Goal: Transaction & Acquisition: Purchase product/service

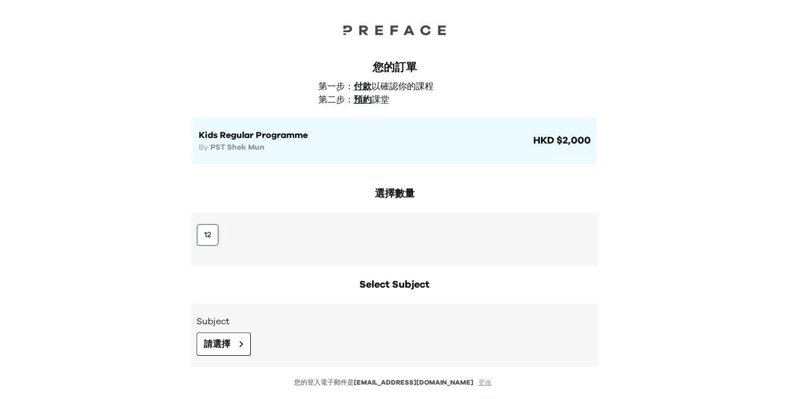
click at [207, 229] on button "12" at bounding box center [208, 235] width 22 height 22
click at [236, 350] on button "請選擇" at bounding box center [224, 343] width 54 height 23
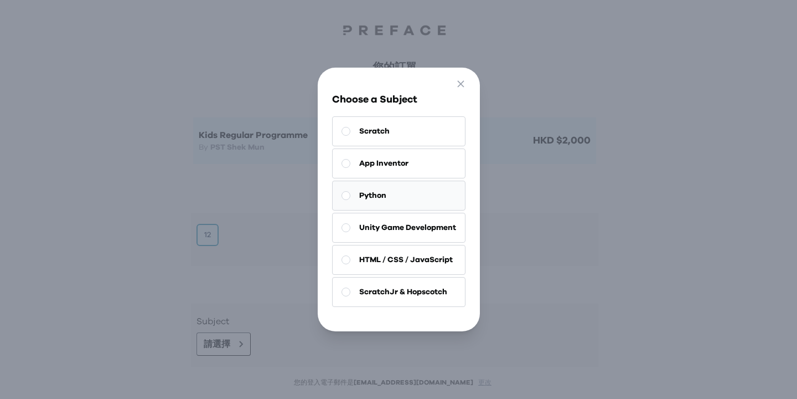
click at [375, 181] on button "Python" at bounding box center [398, 196] width 133 height 30
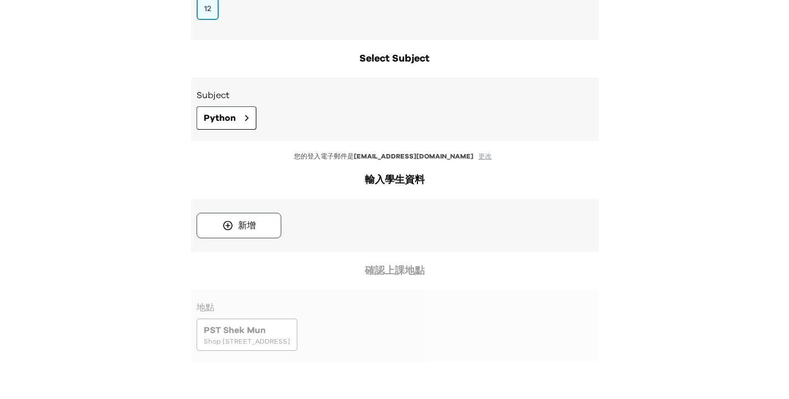
scroll to position [270, 0]
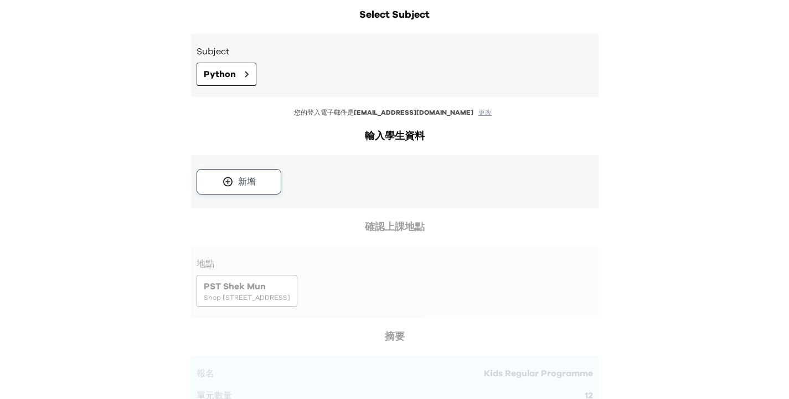
click at [252, 194] on button "新增" at bounding box center [239, 181] width 85 height 25
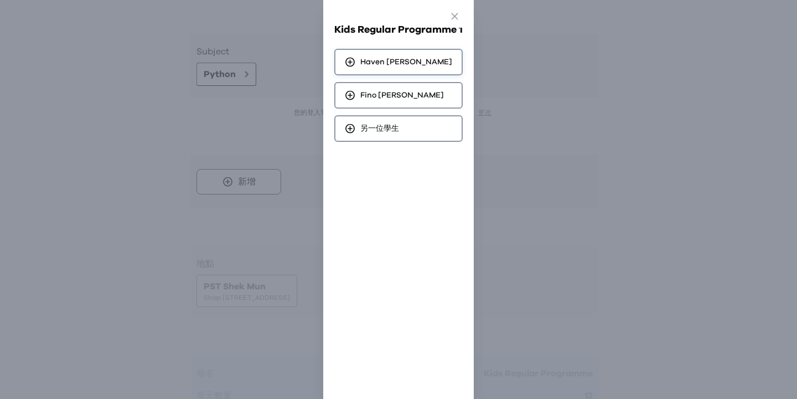
click at [379, 69] on div "[PERSON_NAME]" at bounding box center [398, 62] width 128 height 27
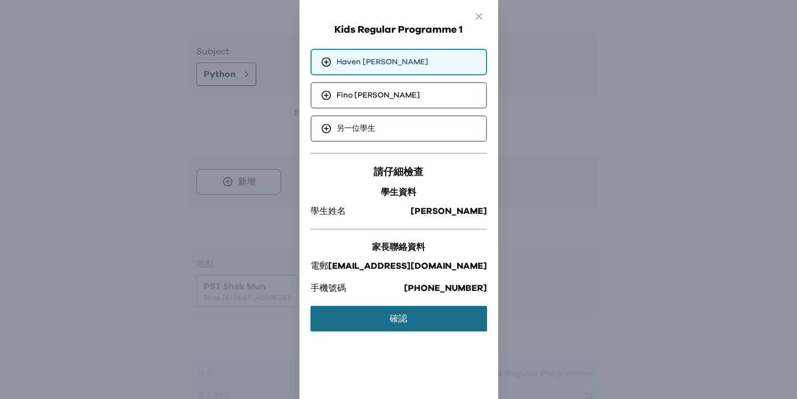
click at [406, 322] on button "確認" at bounding box center [399, 318] width 177 height 25
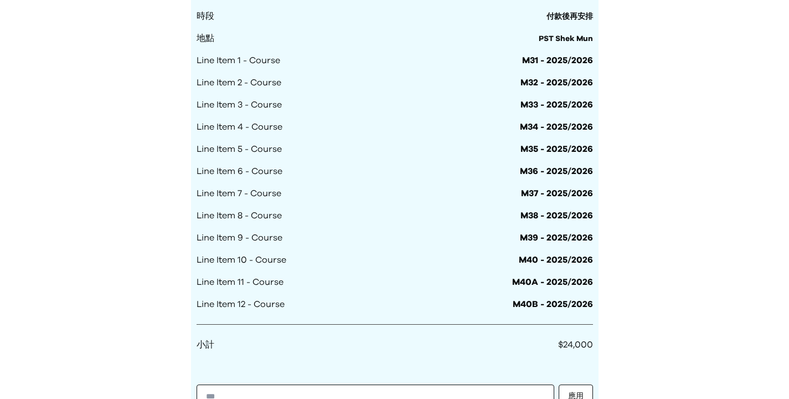
scroll to position [730, 0]
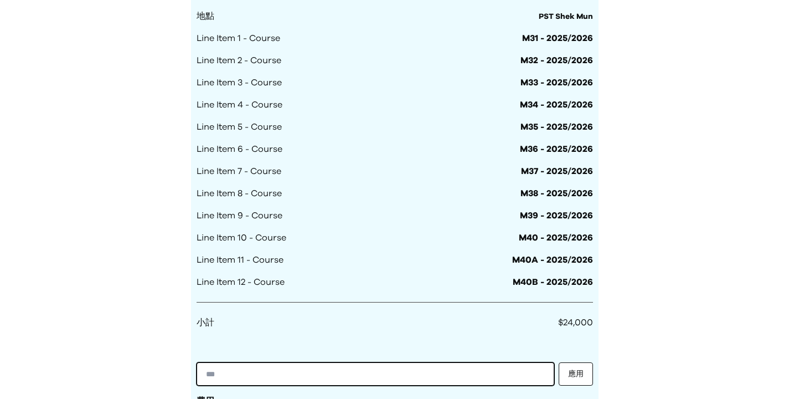
click at [290, 372] on input "text" at bounding box center [376, 373] width 358 height 23
paste input "**********"
type input "**********"
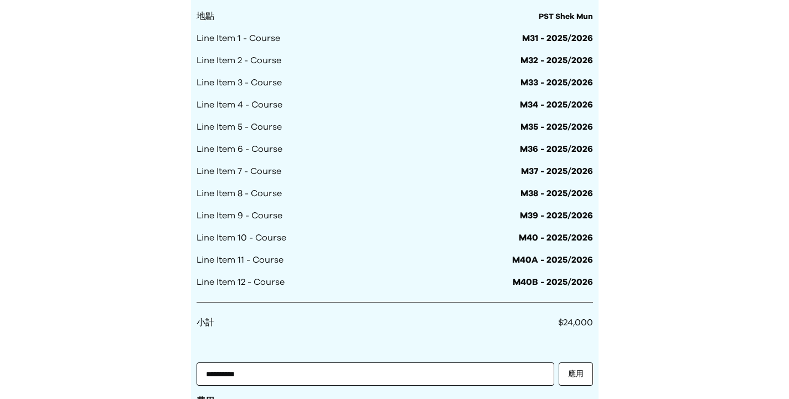
click at [595, 373] on div "**********" at bounding box center [395, 164] width 408 height 509
click at [584, 373] on button "應用" at bounding box center [576, 373] width 34 height 23
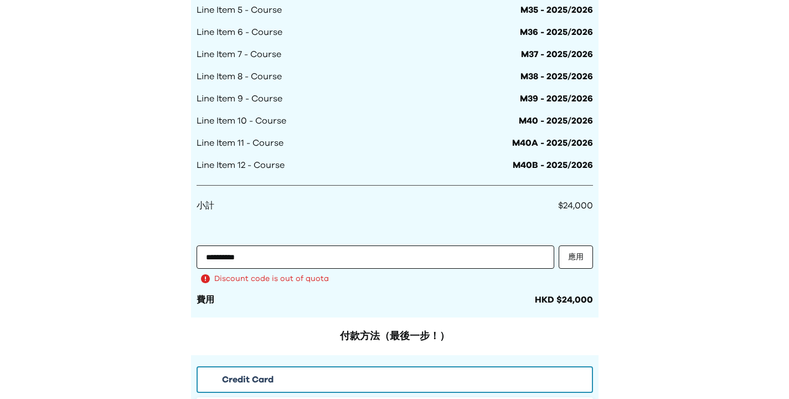
scroll to position [925, 0]
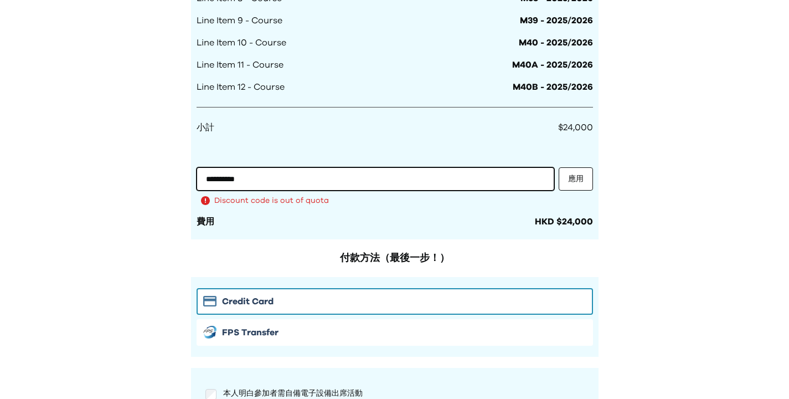
drag, startPoint x: 281, startPoint y: 179, endPoint x: 42, endPoint y: 161, distance: 240.5
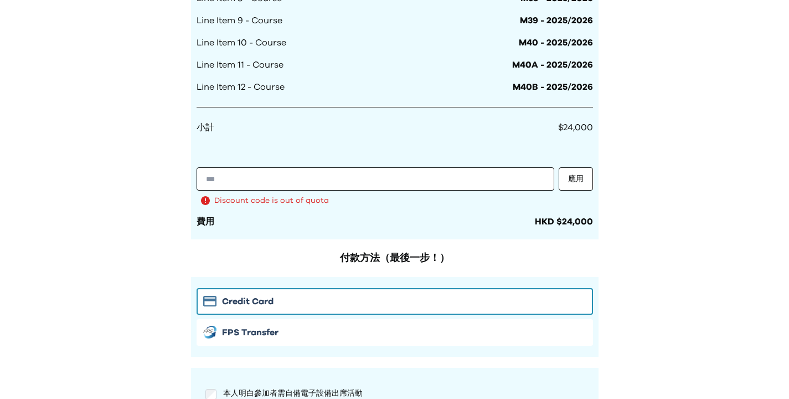
click at [591, 184] on button "應用" at bounding box center [576, 178] width 34 height 23
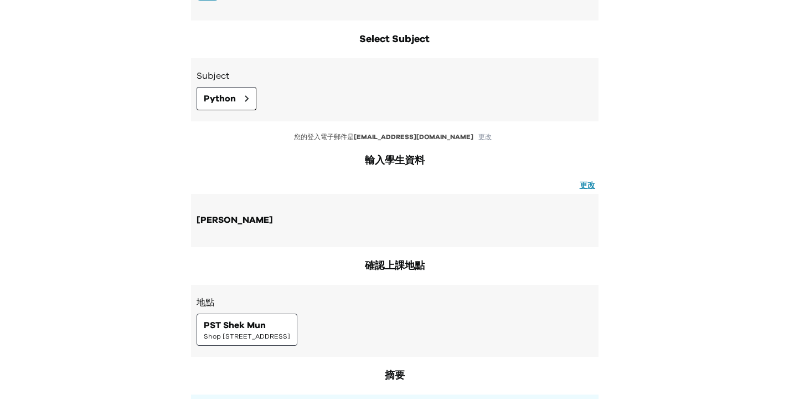
scroll to position [129, 0]
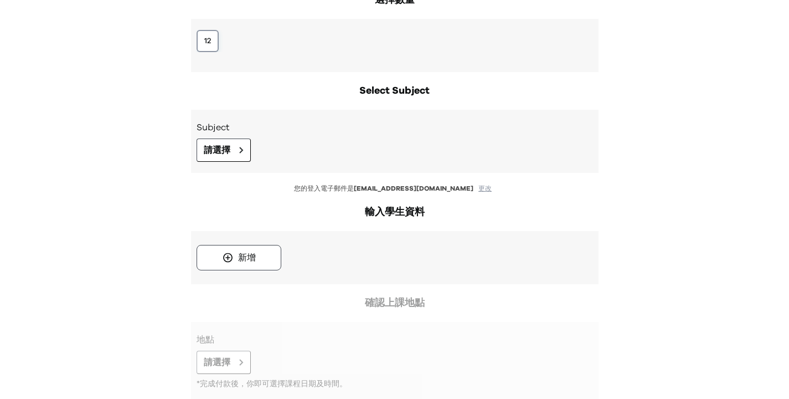
scroll to position [186, 0]
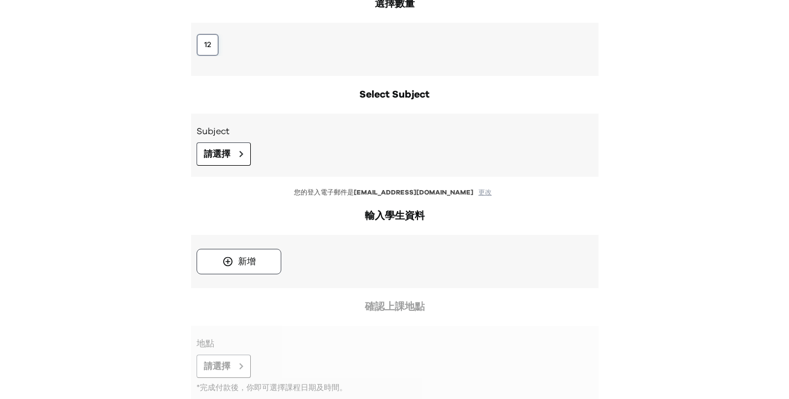
click at [203, 45] on button "12" at bounding box center [208, 45] width 22 height 22
click at [234, 153] on button "請選擇" at bounding box center [224, 153] width 54 height 23
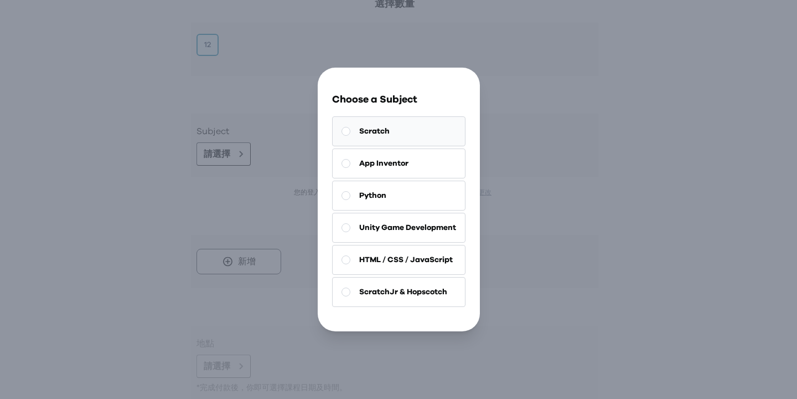
click at [378, 126] on span "Scratch" at bounding box center [374, 131] width 30 height 11
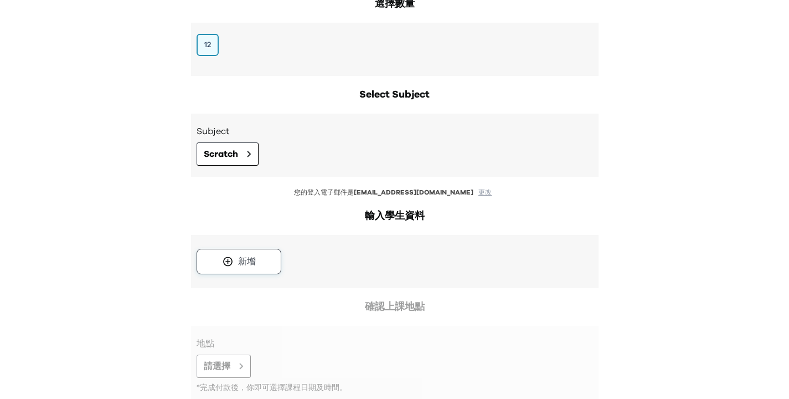
click at [233, 262] on icon at bounding box center [228, 261] width 12 height 11
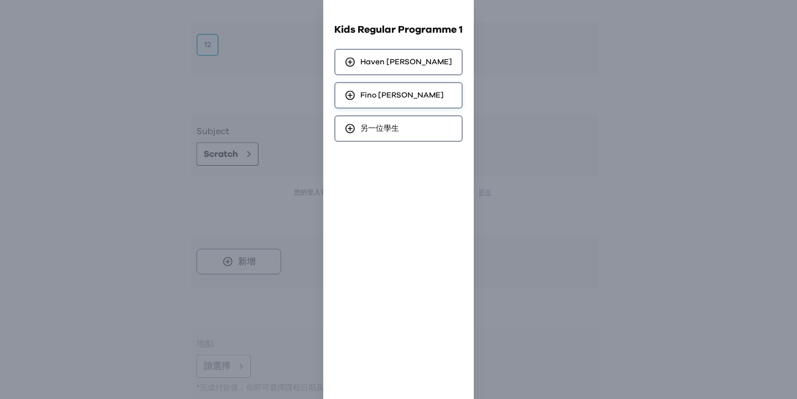
click at [407, 105] on div "Fino Liang" at bounding box center [398, 95] width 128 height 27
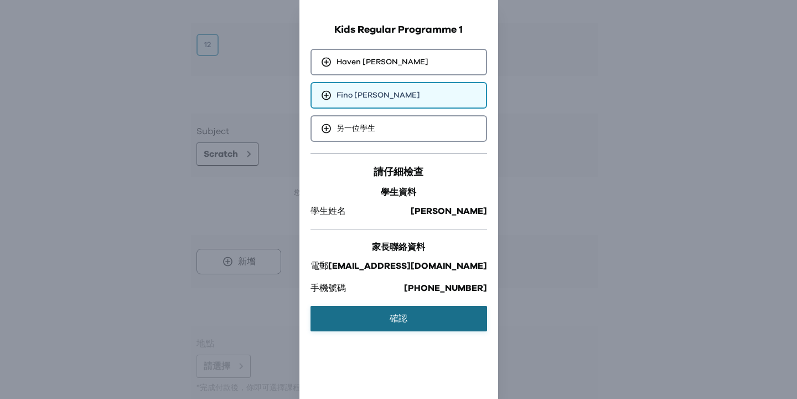
click at [414, 321] on button "確認" at bounding box center [399, 318] width 177 height 25
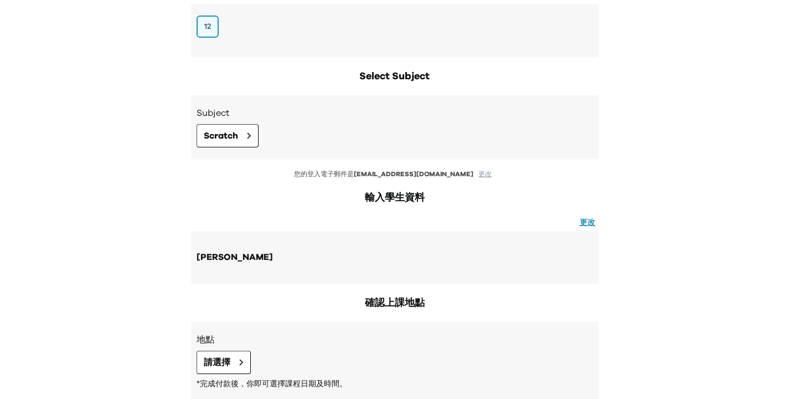
scroll to position [275, 0]
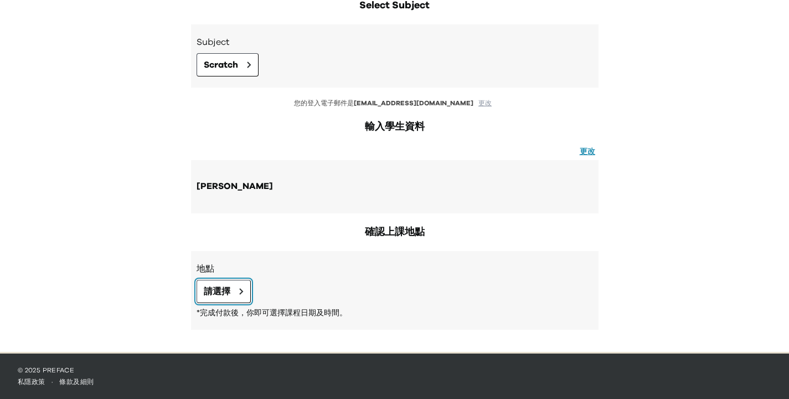
click at [200, 287] on button "請選擇" at bounding box center [224, 291] width 54 height 23
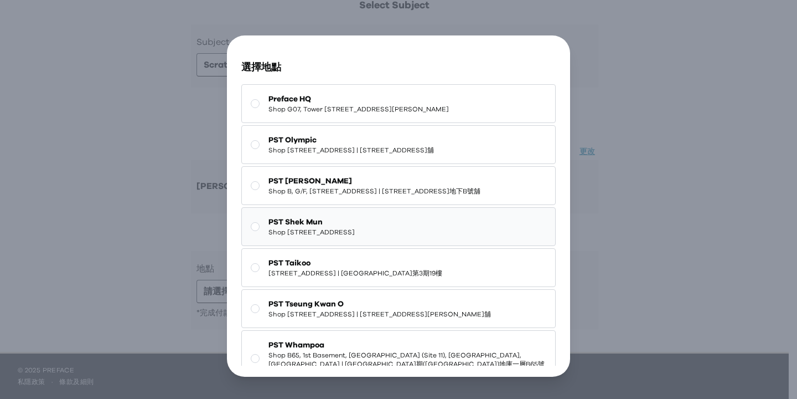
click at [341, 228] on span "PST Shek Mun" at bounding box center [312, 222] width 86 height 11
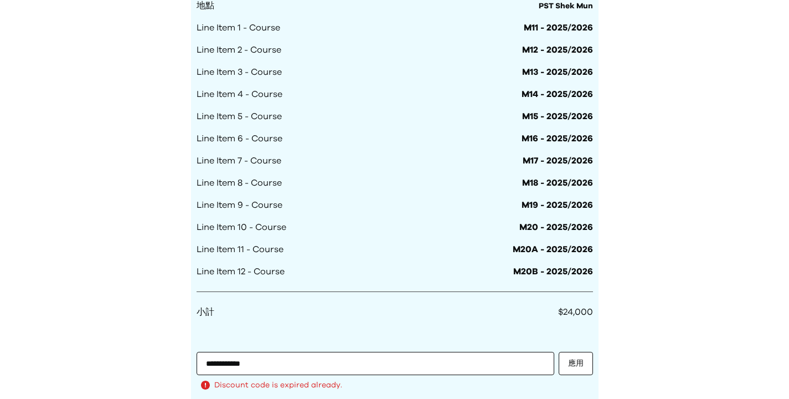
scroll to position [751, 0]
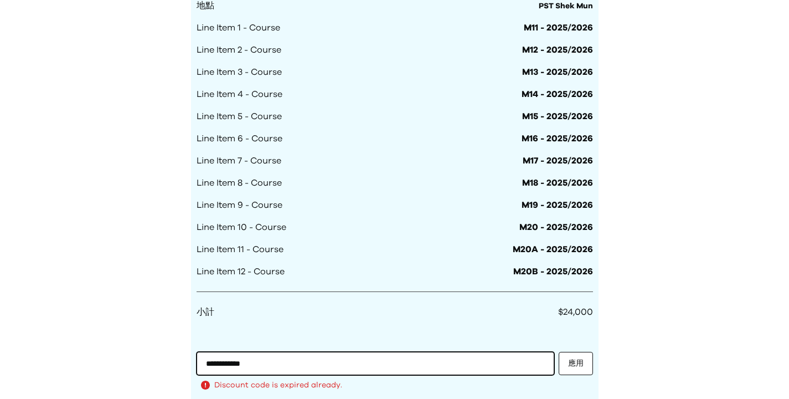
drag, startPoint x: 362, startPoint y: 363, endPoint x: 334, endPoint y: 363, distance: 27.1
click at [334, 363] on input "**********" at bounding box center [376, 363] width 358 height 23
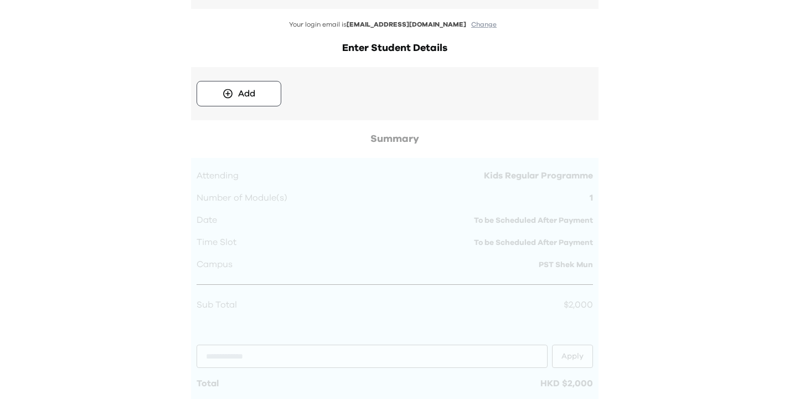
scroll to position [265, 0]
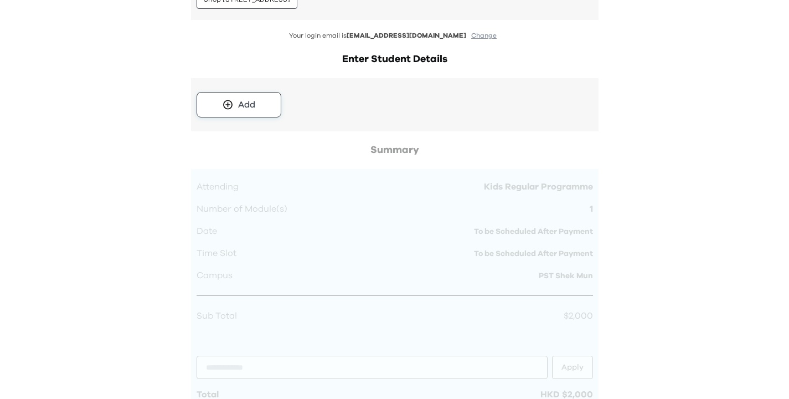
click at [247, 94] on button "Add" at bounding box center [239, 104] width 85 height 25
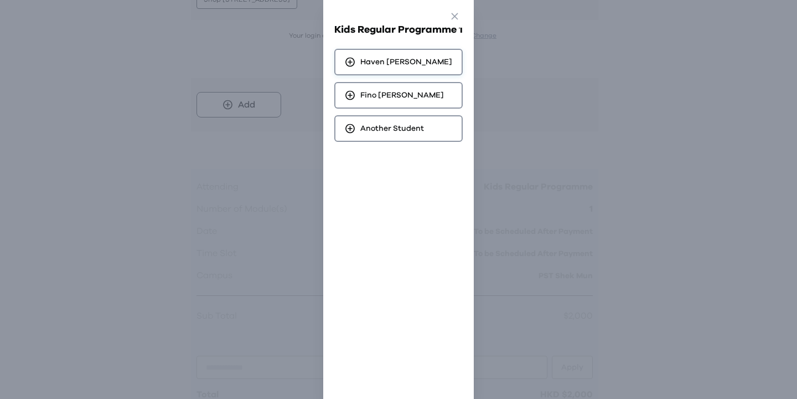
click at [376, 67] on span "[PERSON_NAME]" at bounding box center [407, 61] width 92 height 11
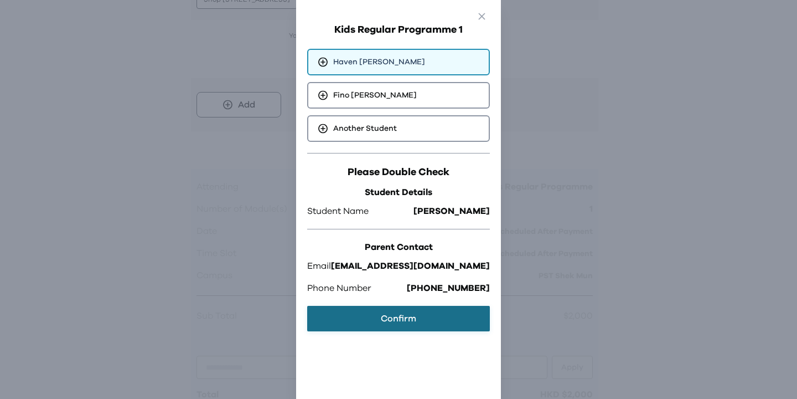
click at [416, 313] on button "Confirm" at bounding box center [398, 318] width 183 height 25
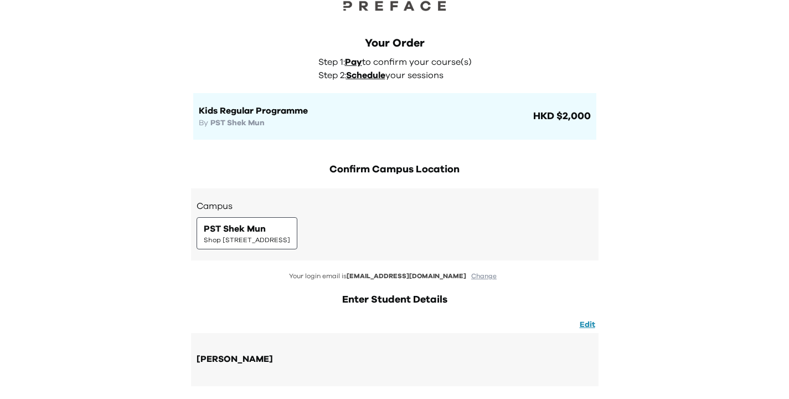
scroll to position [0, 0]
